Goal: Task Accomplishment & Management: Manage account settings

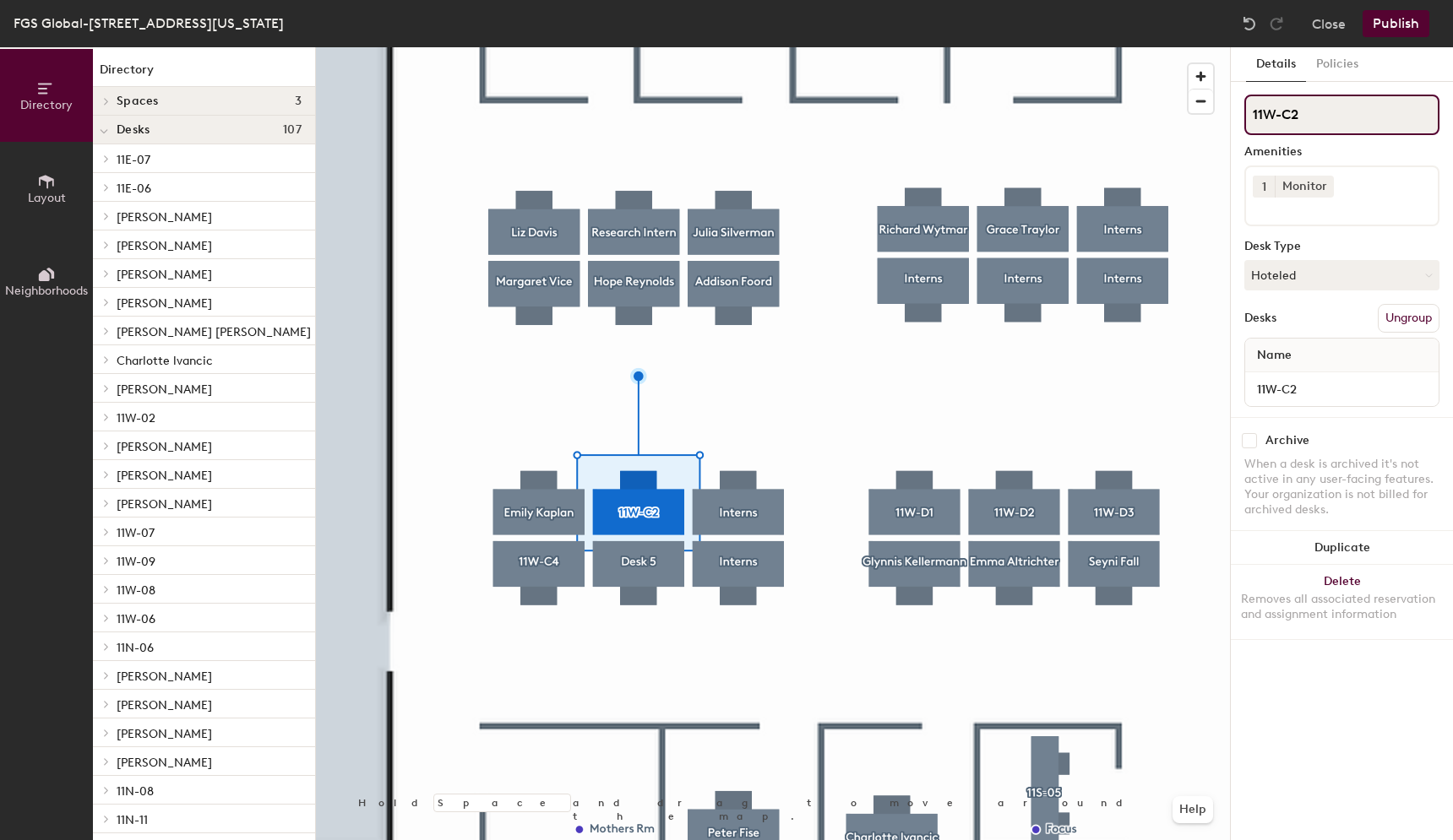
drag, startPoint x: 1309, startPoint y: 110, endPoint x: 1251, endPoint y: 108, distance: 58.0
click at [1250, 108] on input "11W-C2" at bounding box center [1341, 114] width 195 height 40
paste input "[PERSON_NAME]"
type input "[PERSON_NAME]"
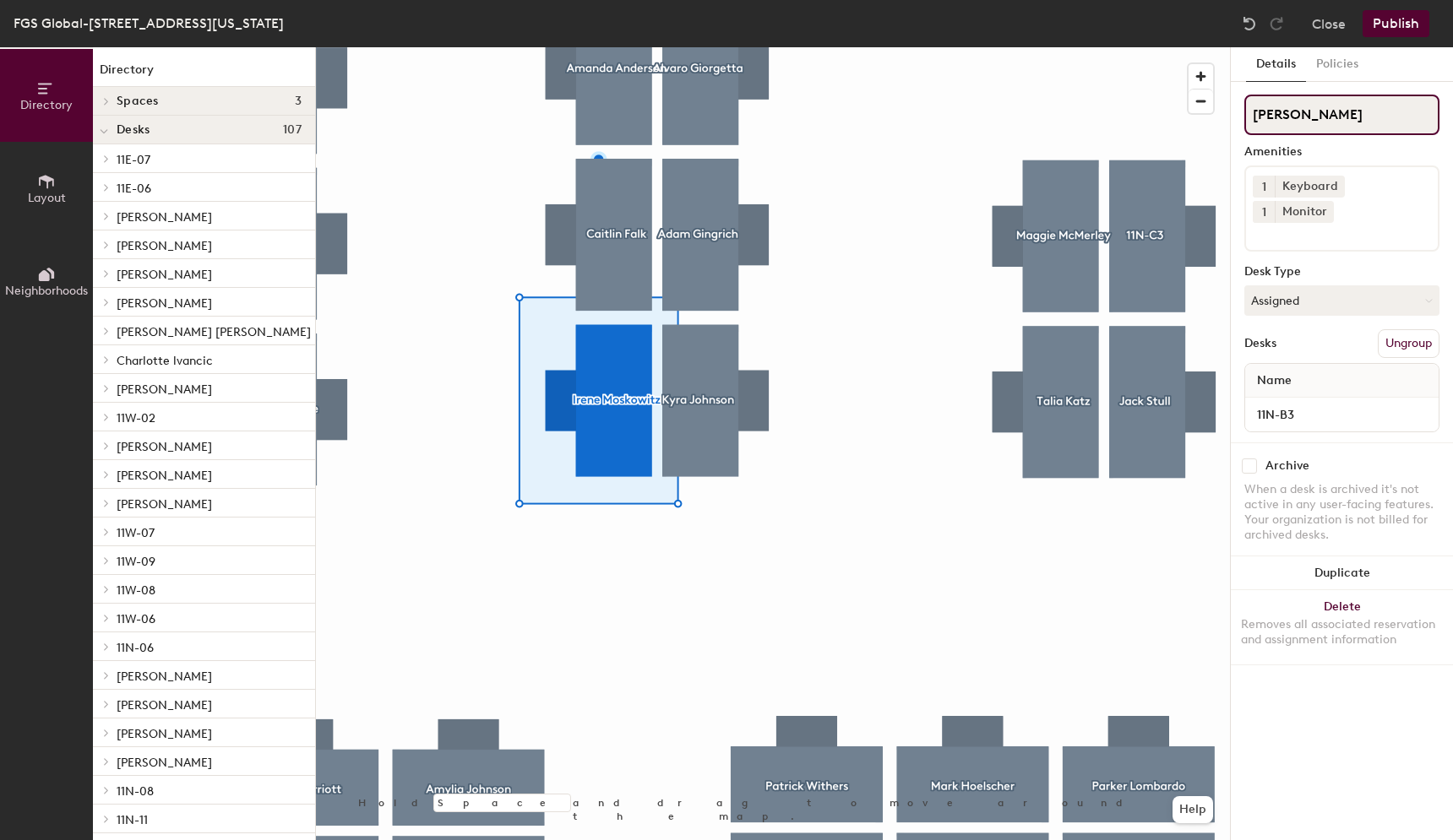
drag, startPoint x: 1361, startPoint y: 117, endPoint x: 1237, endPoint y: 115, distance: 124.0
click at [1237, 116] on div "Details Policies [PERSON_NAME] Amenities 1 Keyboard 1 Monitor Desk Type Assigne…" at bounding box center [1341, 444] width 222 height 793
paste input "[PERSON_NAME]"
type input "[PERSON_NAME]"
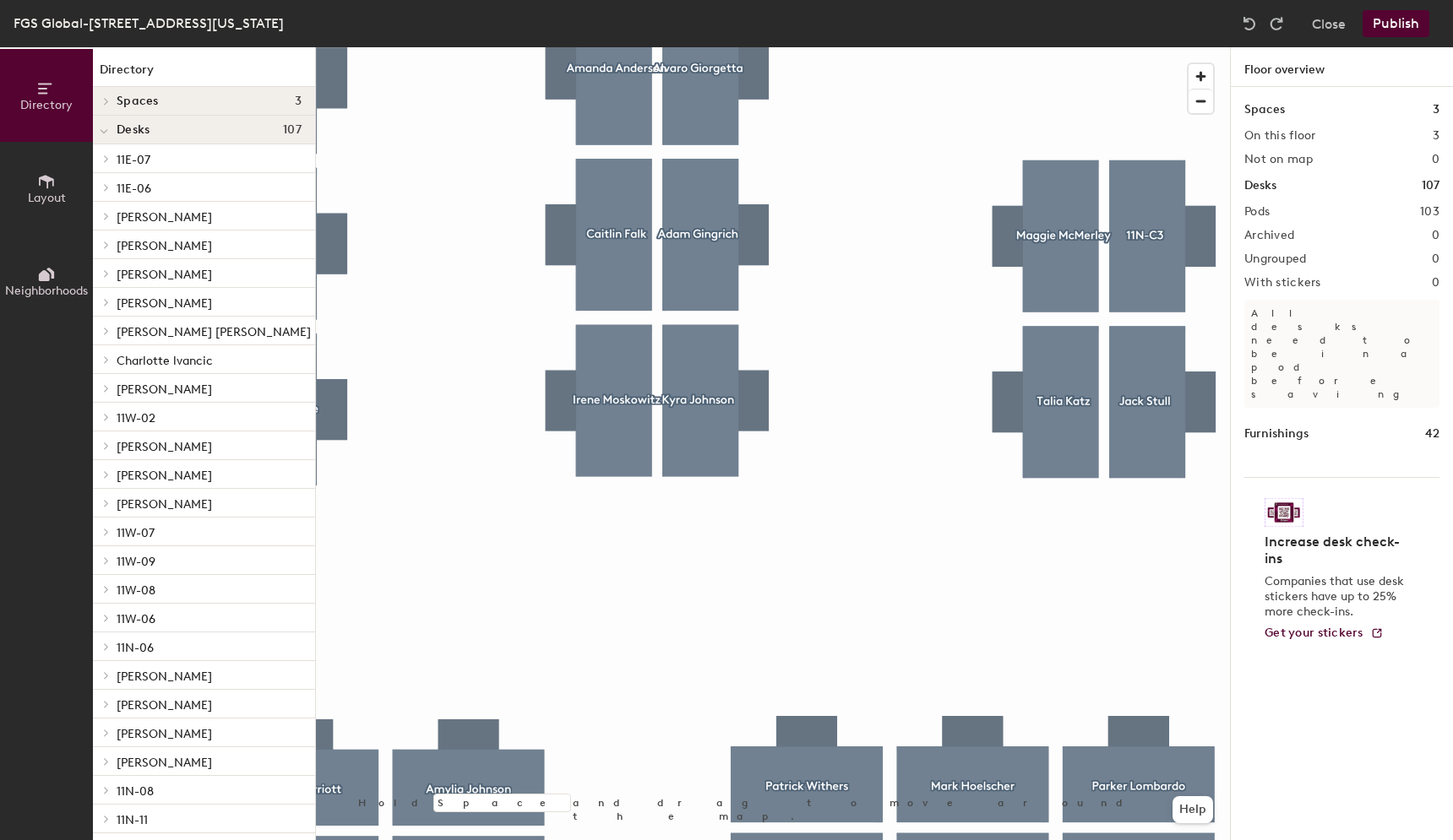
click at [599, 47] on div at bounding box center [772, 47] width 914 height 0
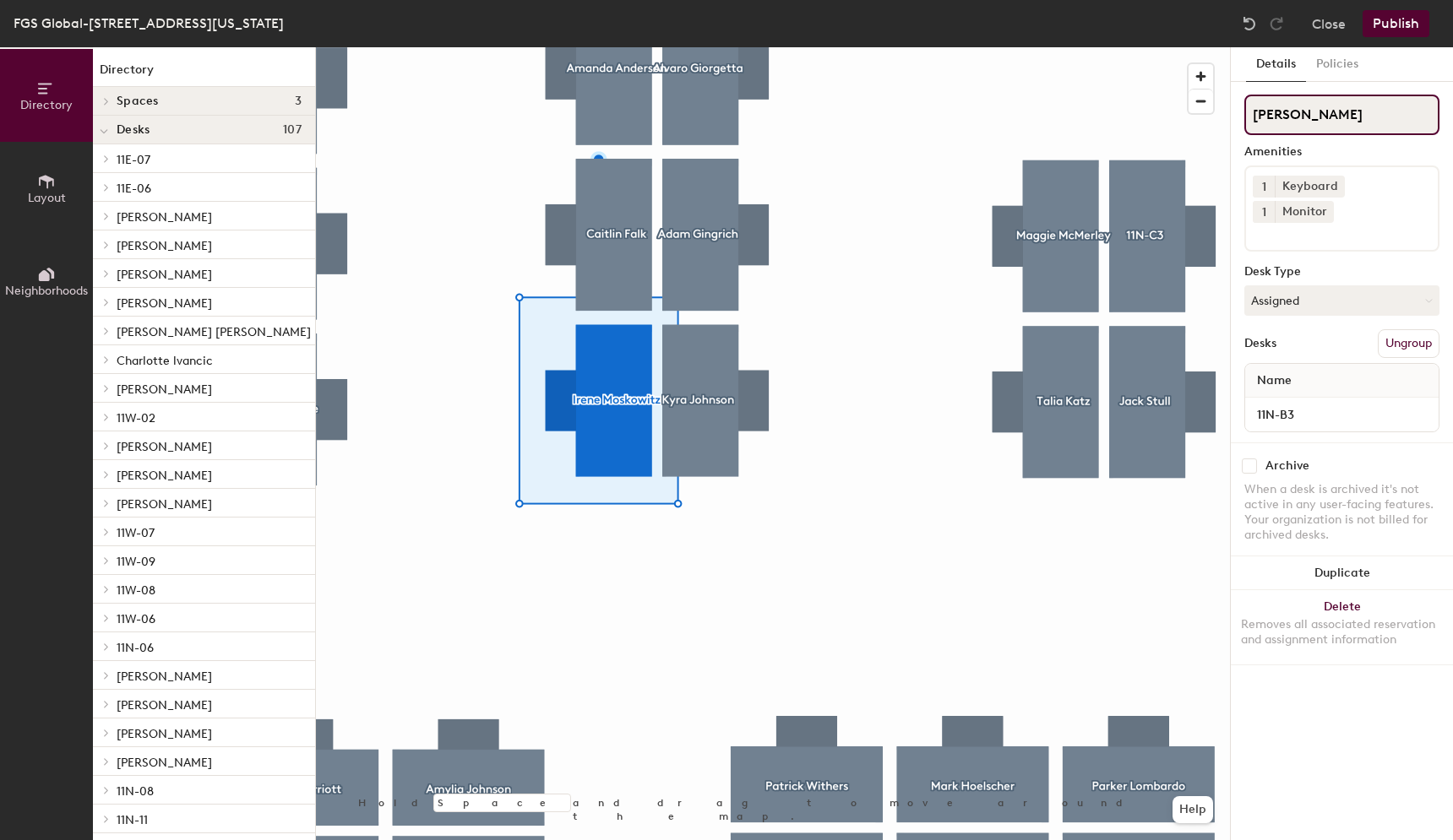
click at [1349, 123] on input "[PERSON_NAME]" at bounding box center [1341, 114] width 195 height 40
drag, startPoint x: 1363, startPoint y: 122, endPoint x: 1230, endPoint y: 121, distance: 133.0
click at [1230, 121] on div "Details Policies [PERSON_NAME] Amenities 1 Keyboard 1 Monitor Desk Type Assigne…" at bounding box center [1341, 444] width 223 height 793
paste input "[PERSON_NAME]"
type input "[PERSON_NAME]"
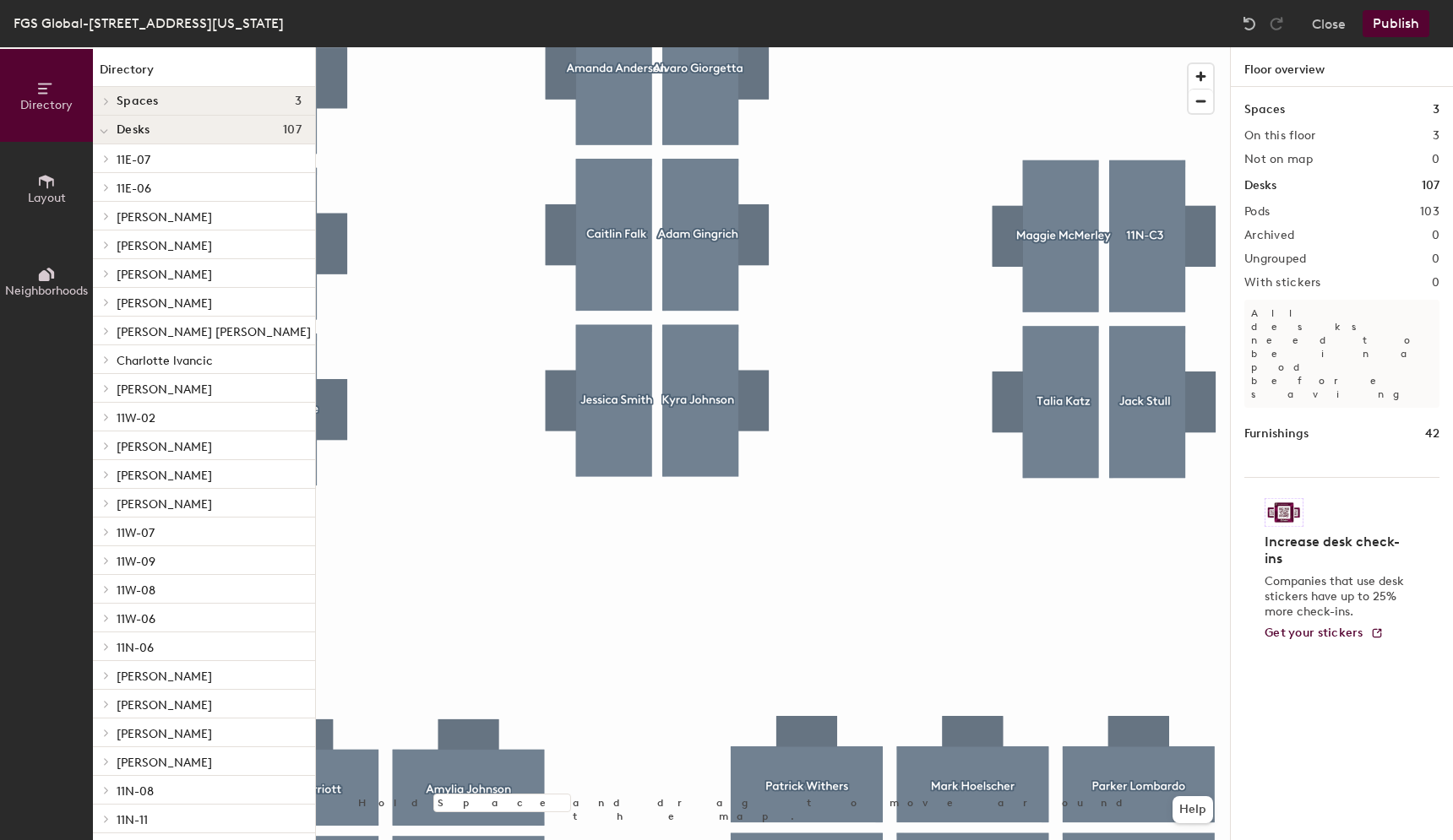
click at [1375, 27] on button "Publish" at bounding box center [1395, 23] width 67 height 27
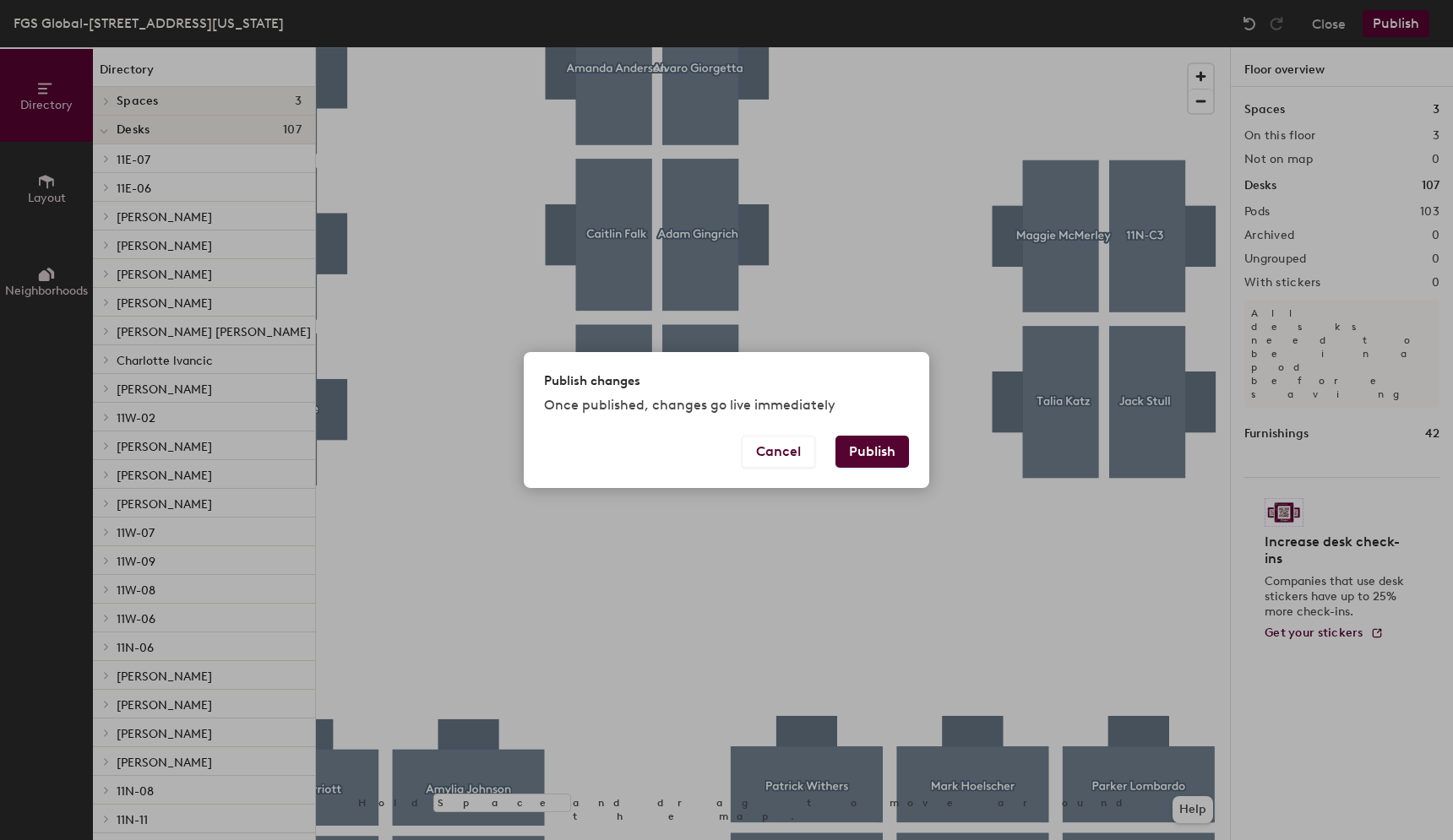
click at [843, 461] on button "Publish" at bounding box center [872, 451] width 74 height 32
